Goal: Information Seeking & Learning: Learn about a topic

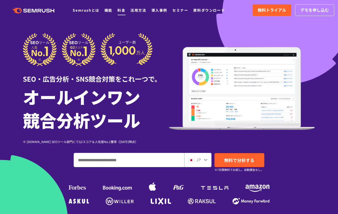
click at [120, 12] on link "料金" at bounding box center [121, 10] width 8 height 5
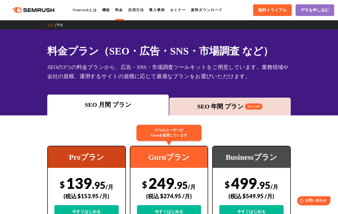
click at [31, 8] on icon ".cls {fill: #FF642D;}" at bounding box center [33, 10] width 57 height 6
click at [203, 105] on div "SEO 年間 プラン 16% OFF" at bounding box center [230, 106] width 116 height 9
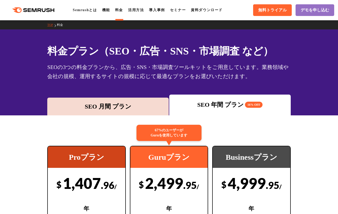
scroll to position [1, 0]
